Goal: Find specific page/section: Find specific page/section

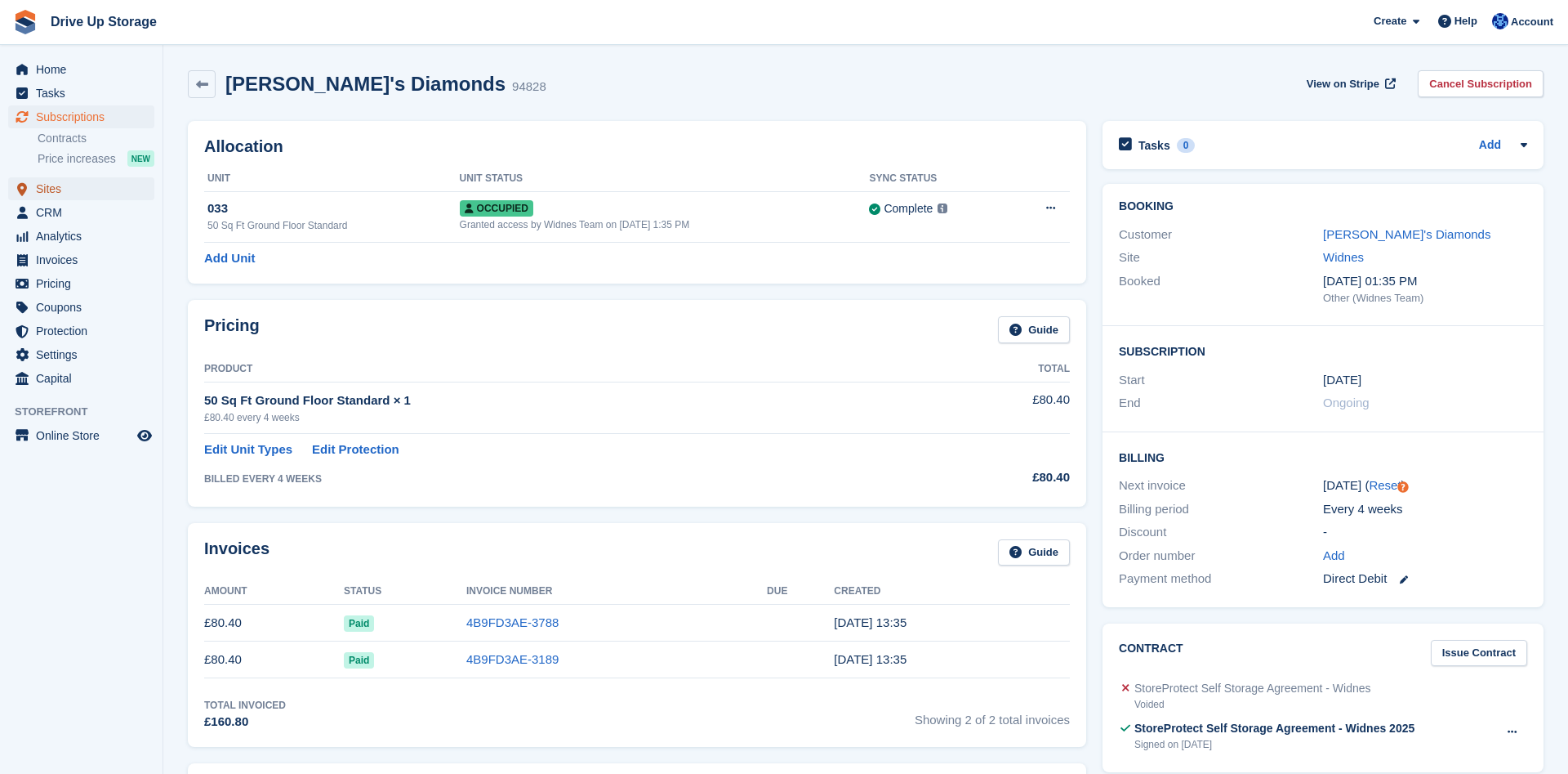
click at [43, 191] on span "Sites" at bounding box center [85, 188] width 98 height 23
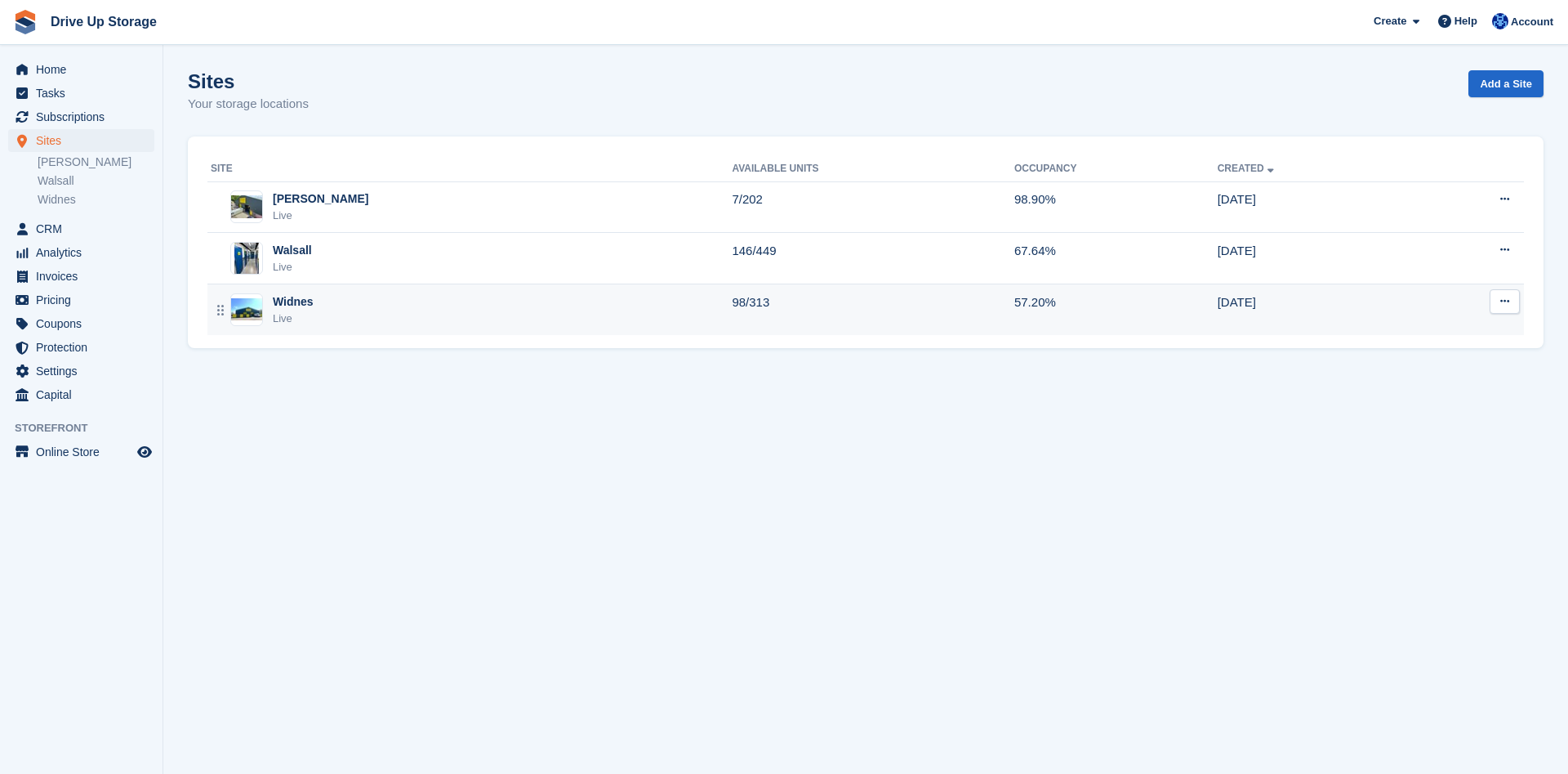
click at [314, 312] on div "Widnes Live" at bounding box center [471, 310] width 521 height 34
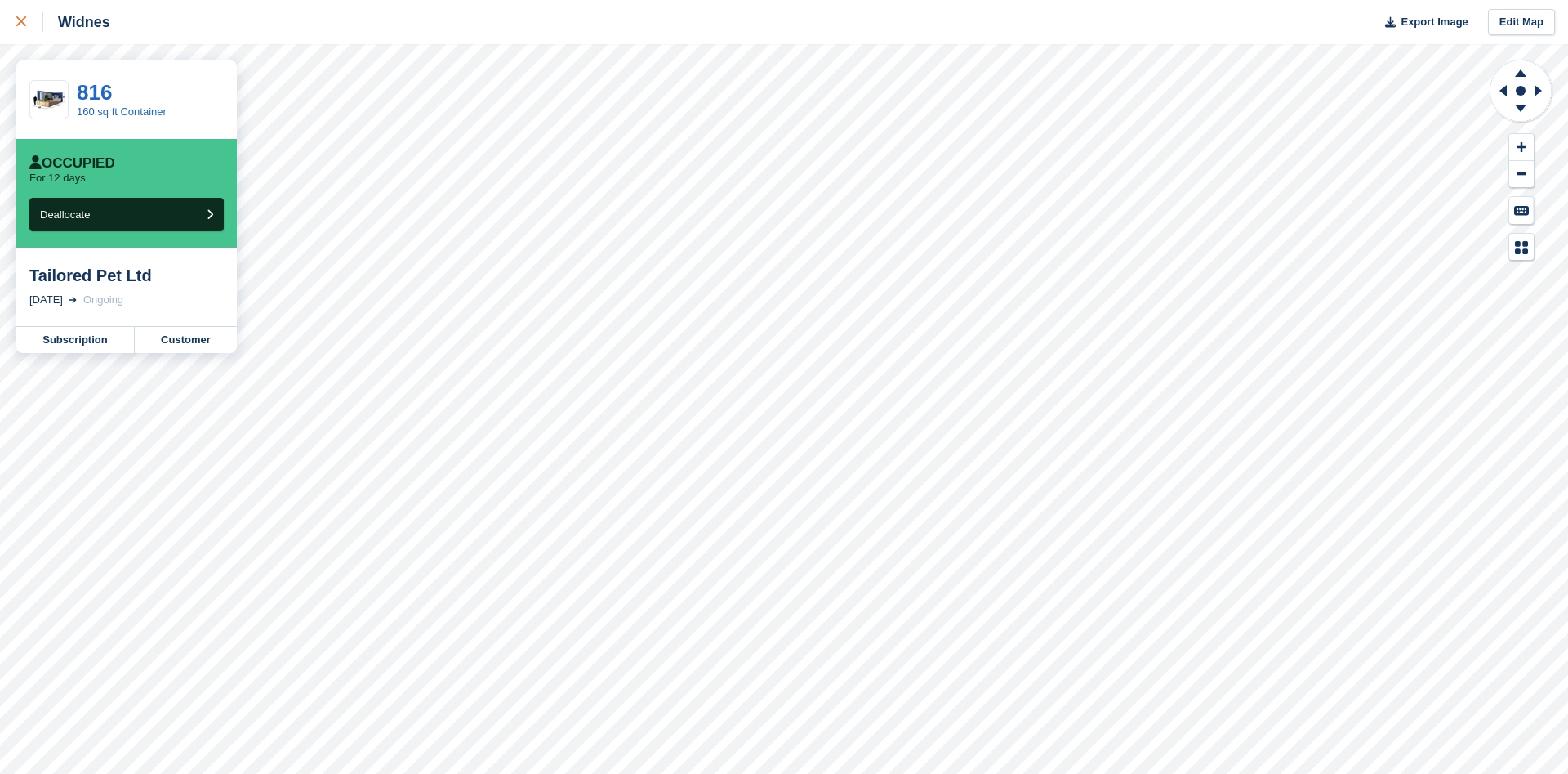
click at [23, 26] on icon at bounding box center [22, 22] width 10 height 10
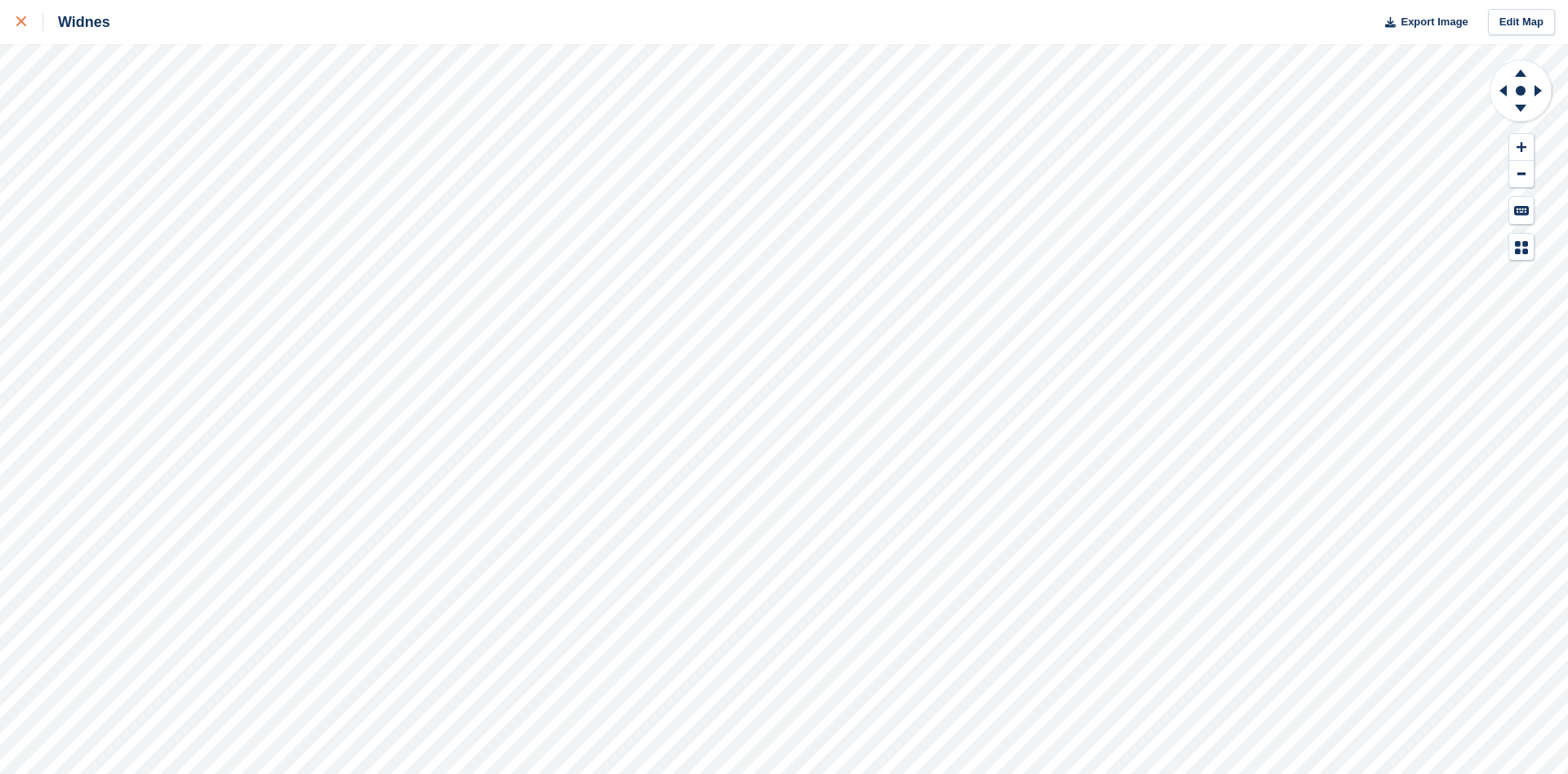
click at [22, 21] on icon at bounding box center [22, 22] width 10 height 10
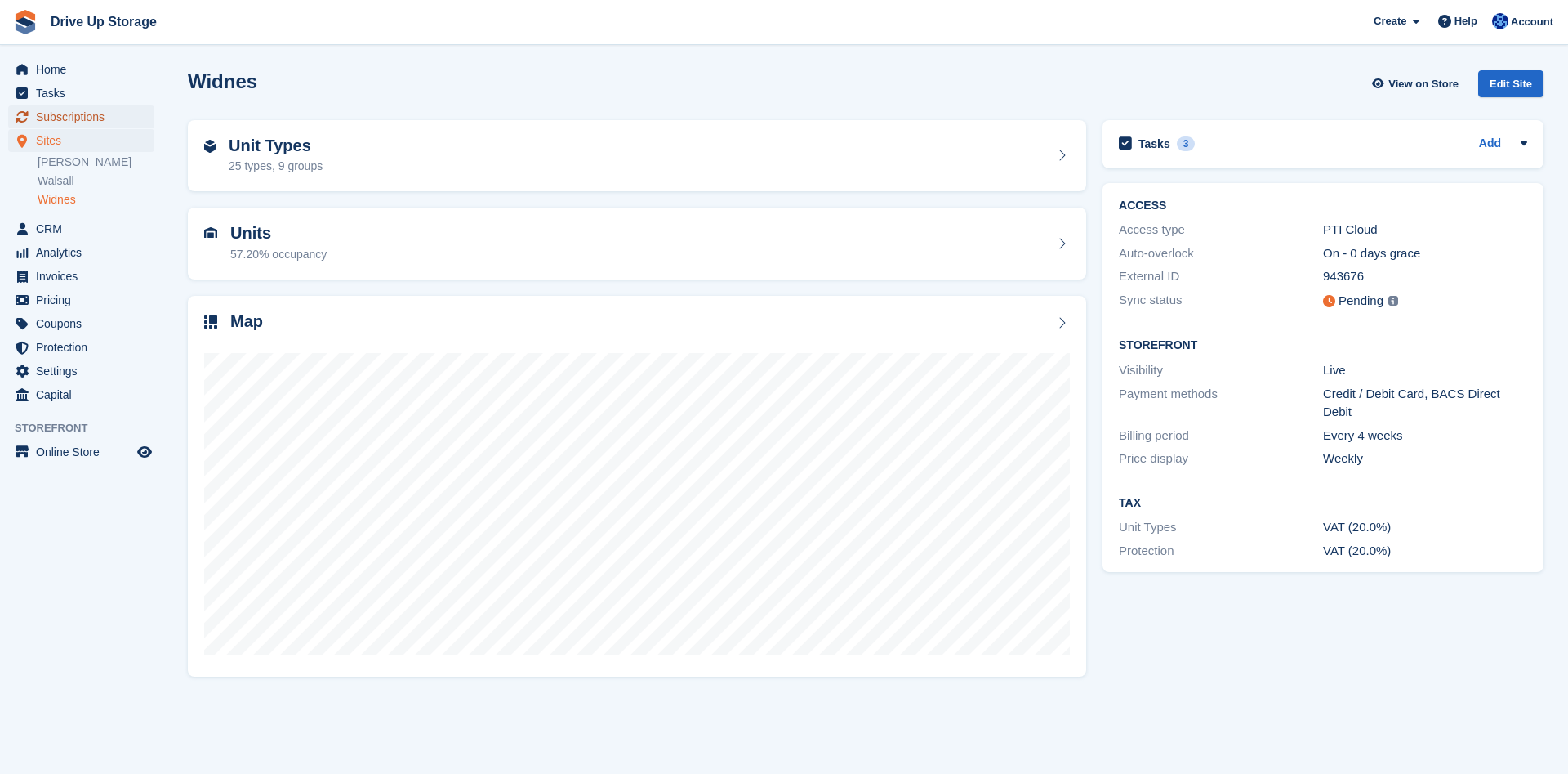
click at [101, 119] on span "Subscriptions" at bounding box center [85, 116] width 98 height 23
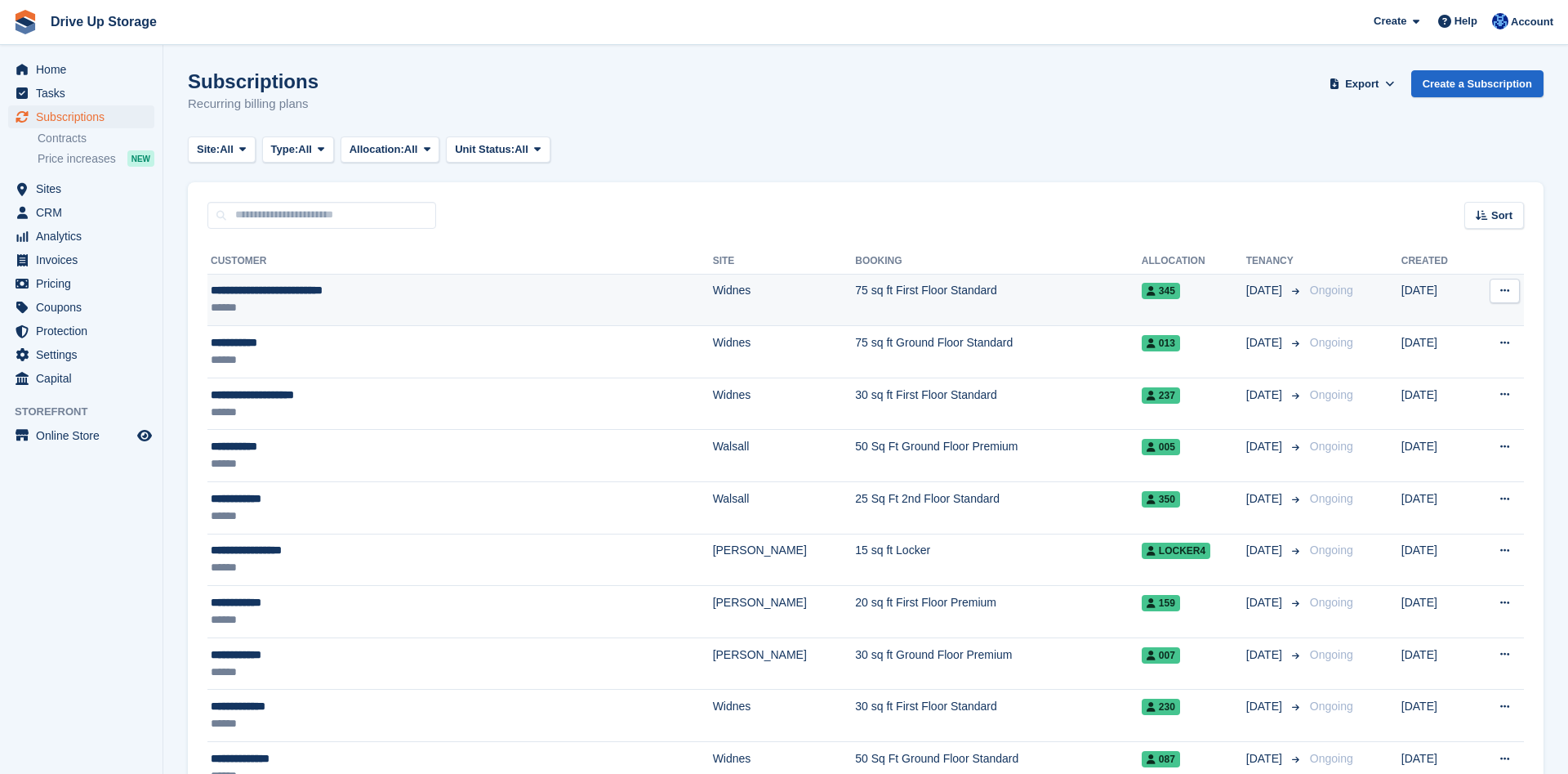
click at [299, 284] on div "**********" at bounding box center [376, 291] width 330 height 17
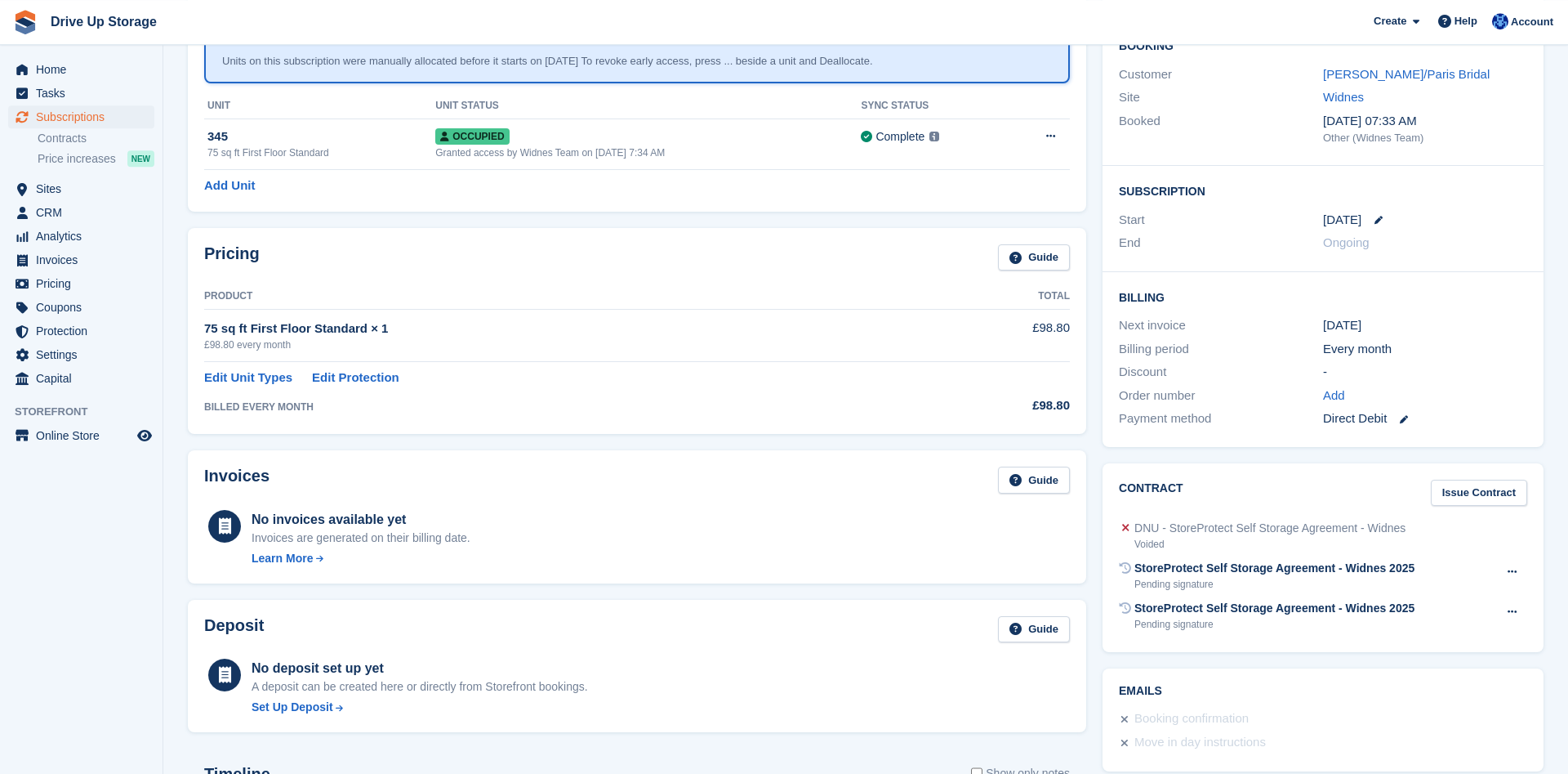
scroll to position [167, 0]
